Goal: Navigation & Orientation: Find specific page/section

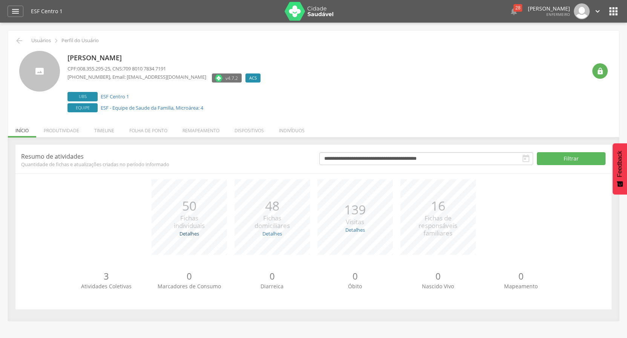
click at [185, 233] on link "Detalhes" at bounding box center [189, 233] width 20 height 7
click at [269, 233] on link "Detalhes" at bounding box center [272, 233] width 20 height 7
click at [358, 230] on link "Detalhes" at bounding box center [355, 230] width 20 height 7
click at [104, 277] on p "3" at bounding box center [106, 276] width 83 height 13
click at [104, 288] on span "Atividades Coletivas" at bounding box center [106, 286] width 51 height 7
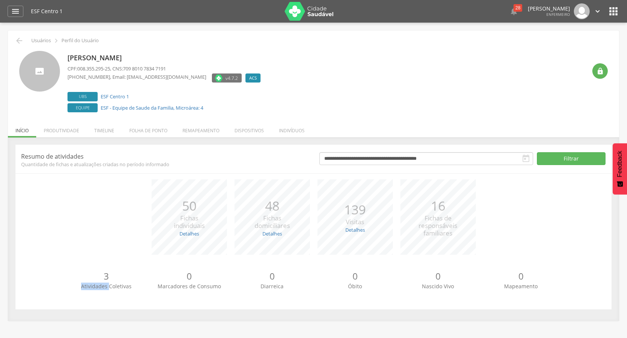
click at [104, 287] on span "Atividades Coletivas" at bounding box center [106, 286] width 51 height 7
click at [294, 128] on li "Indivíduos" at bounding box center [291, 129] width 41 height 18
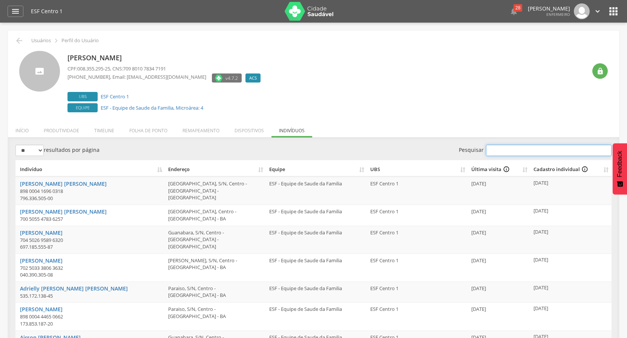
click at [509, 152] on input "Pesquisar" at bounding box center [549, 150] width 126 height 11
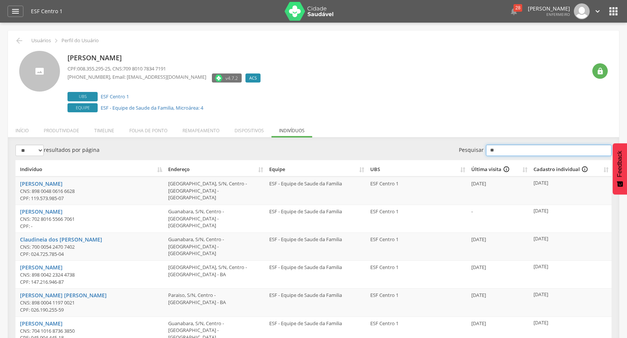
type input "*"
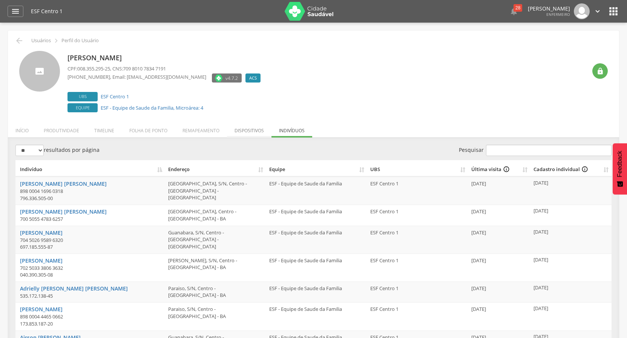
click at [249, 131] on li "Dispositivos" at bounding box center [249, 129] width 44 height 18
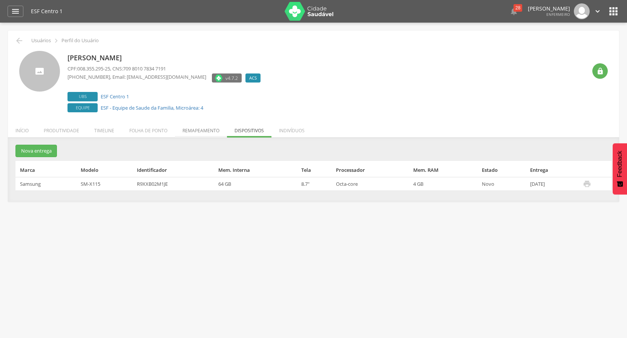
click at [196, 129] on li "Remapeamento" at bounding box center [201, 129] width 52 height 18
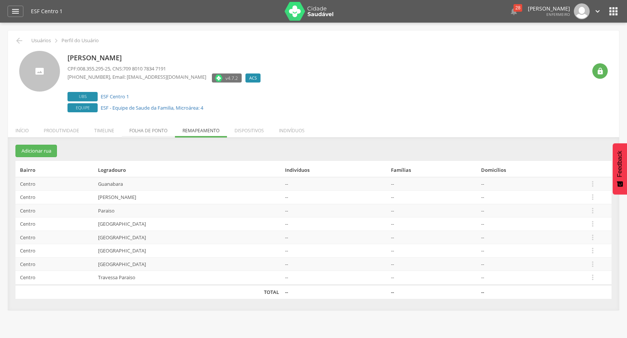
click at [146, 129] on li "Folha de ponto" at bounding box center [148, 129] width 53 height 18
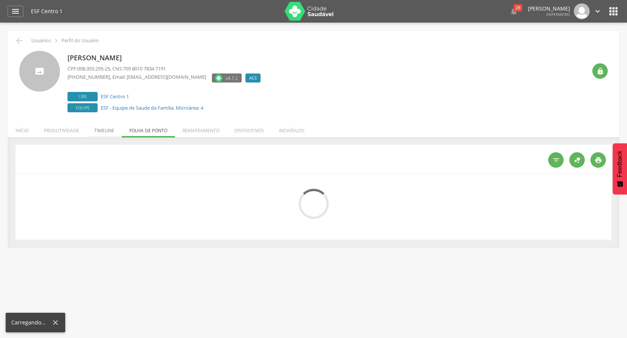
click at [100, 129] on li "Timeline" at bounding box center [104, 129] width 35 height 18
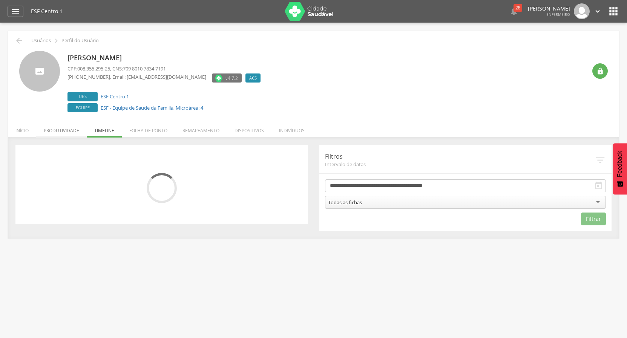
click at [58, 130] on li "Produtividade" at bounding box center [61, 129] width 51 height 18
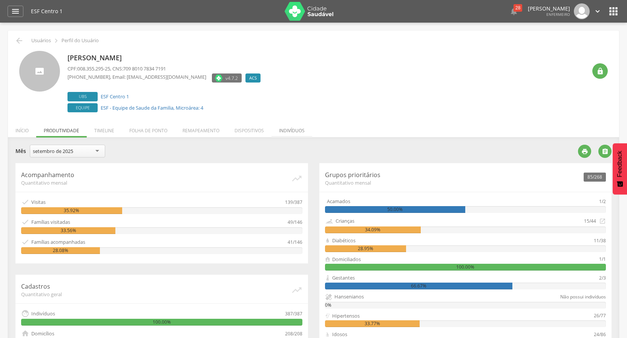
click at [287, 132] on li "Indivíduos" at bounding box center [291, 129] width 41 height 18
